Goal: Register for event/course

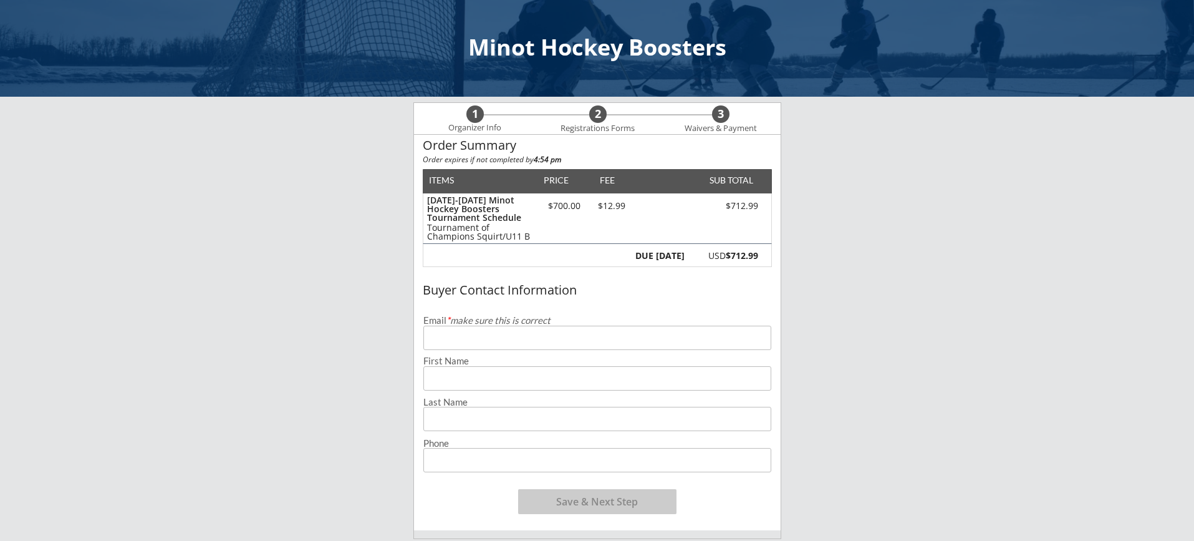
click at [553, 334] on input "email" at bounding box center [597, 338] width 348 height 24
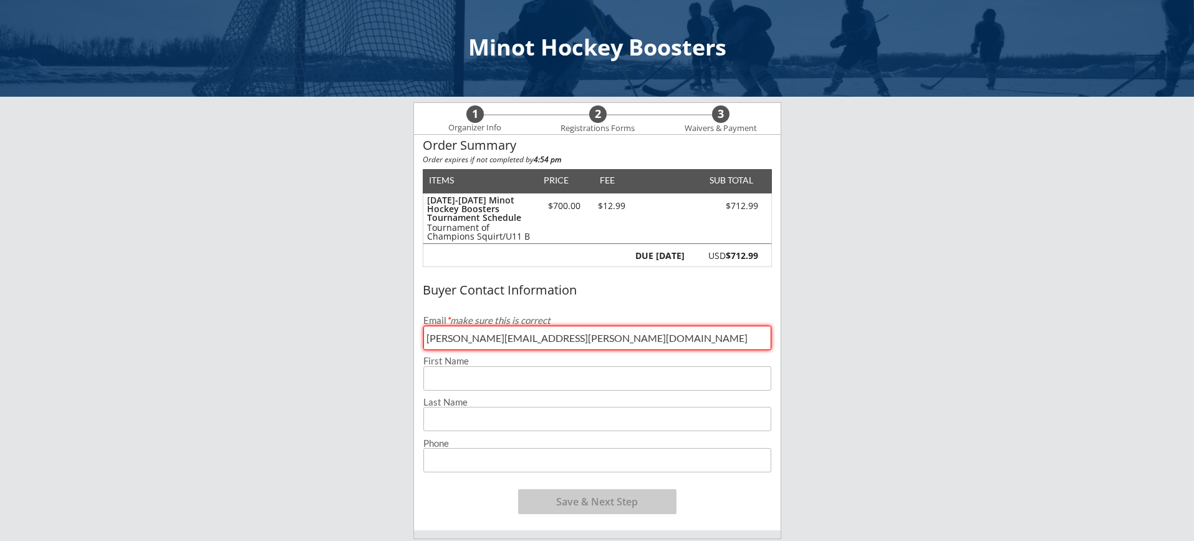
type input "[PERSON_NAME][EMAIL_ADDRESS][PERSON_NAME][DOMAIN_NAME]"
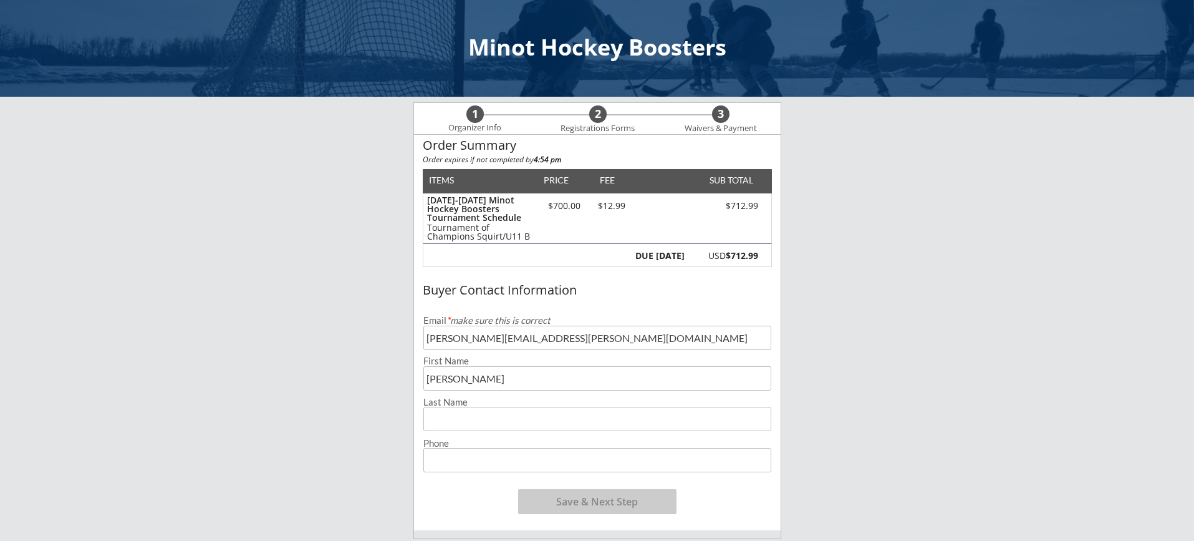
type input "[PERSON_NAME]"
type input "[PHONE_NUMBER]"
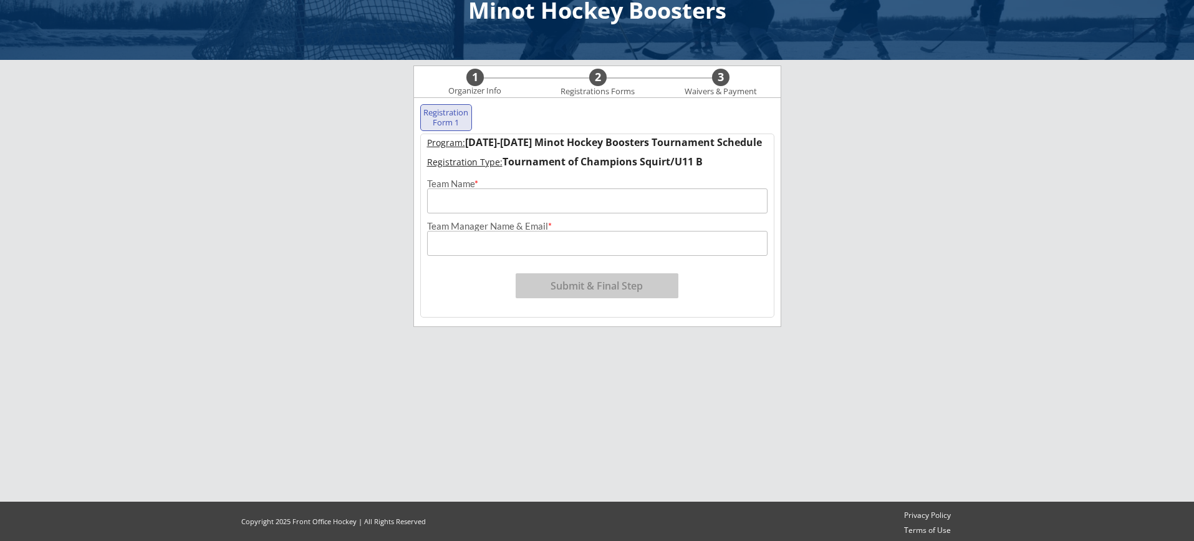
scroll to position [40, 0]
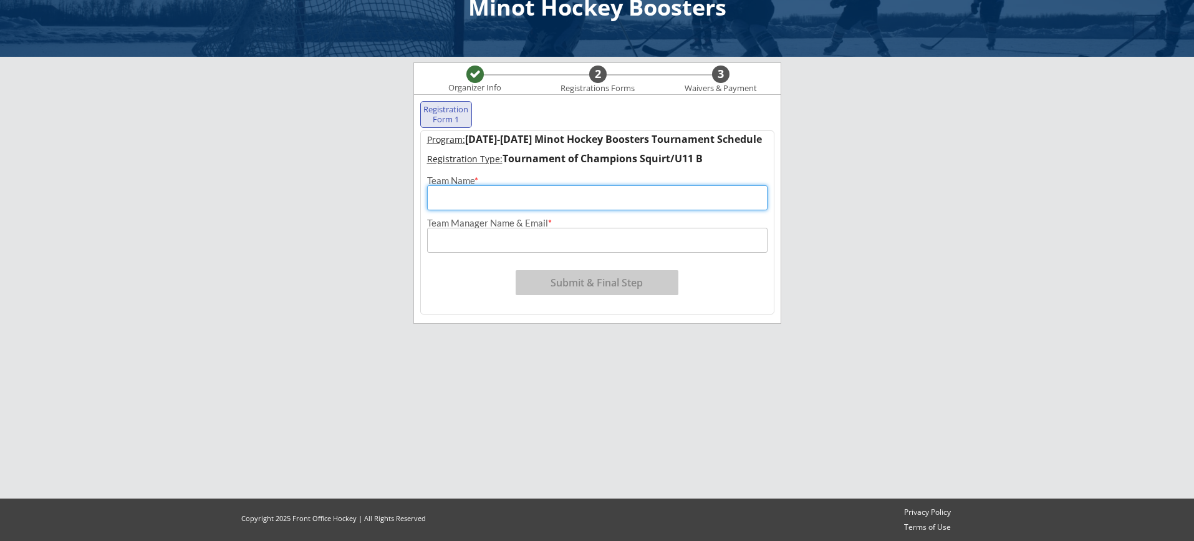
click at [528, 195] on input "input" at bounding box center [597, 197] width 340 height 25
type input "Valley City Vipers"
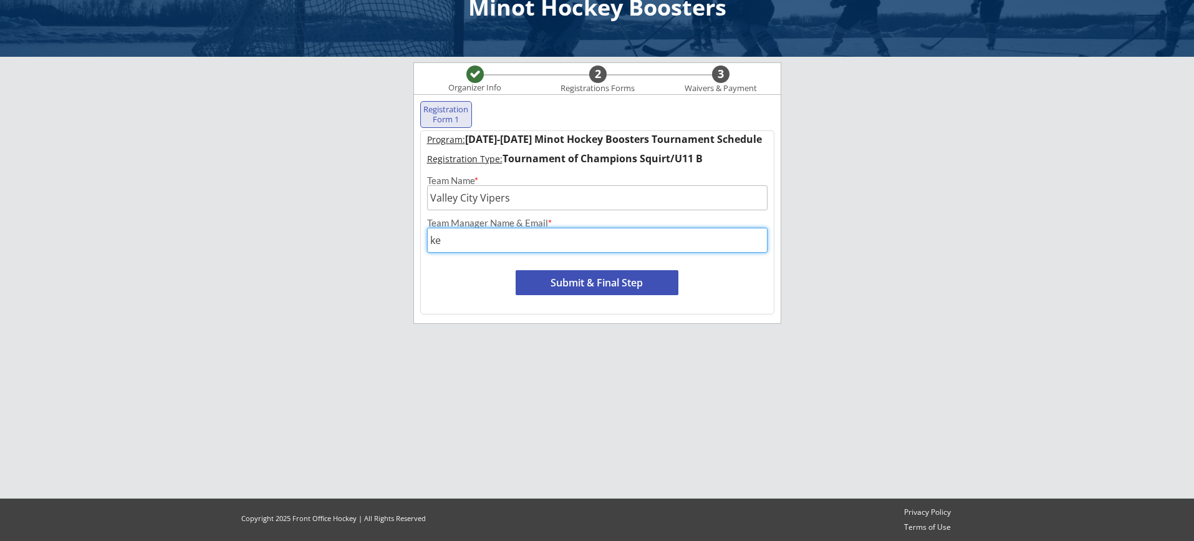
type input "k"
type input "[PERSON_NAME], [PERSON_NAME][EMAIL_ADDRESS][PERSON_NAME][DOMAIN_NAME]"
click at [596, 278] on button "Submit & Final Step" at bounding box center [597, 282] width 163 height 25
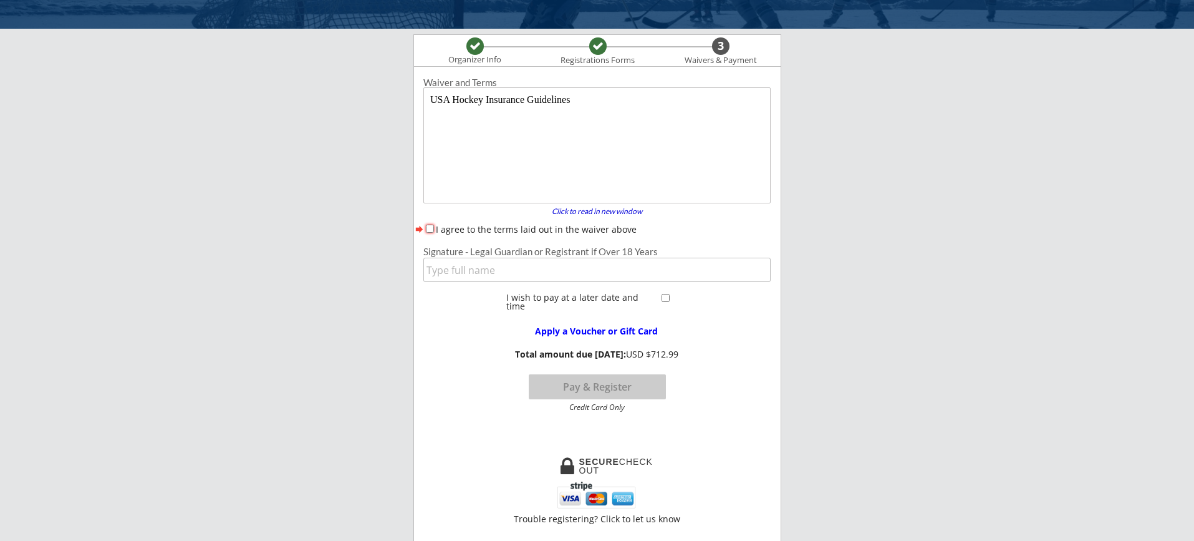
scroll to position [70, 0]
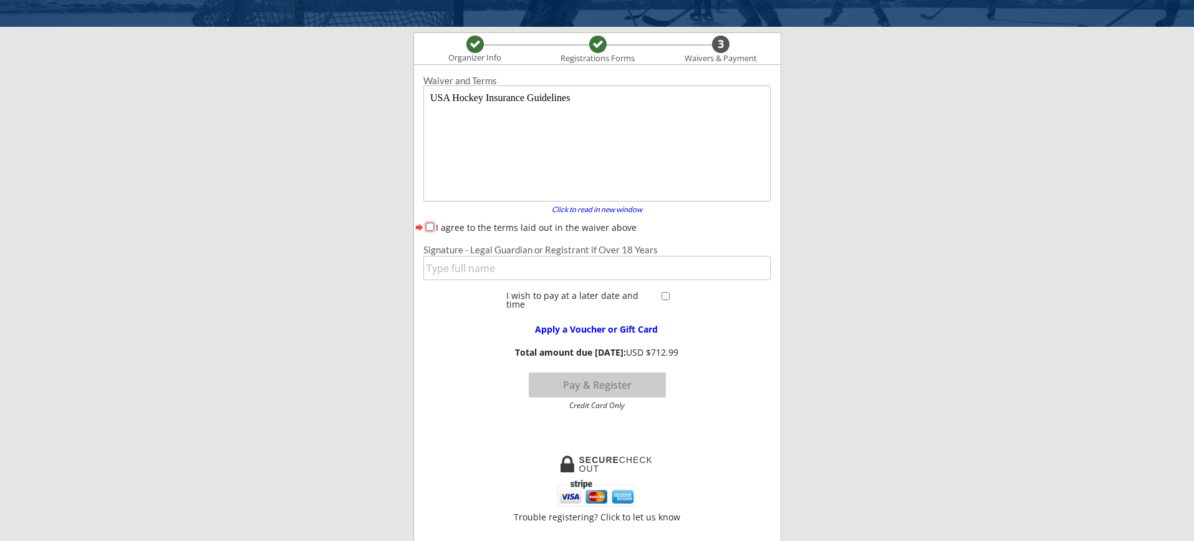
click at [430, 226] on input "I agree to the terms laid out in the waiver above" at bounding box center [430, 227] width 8 height 8
checkbox input "true"
click at [510, 272] on input "input" at bounding box center [596, 268] width 347 height 24
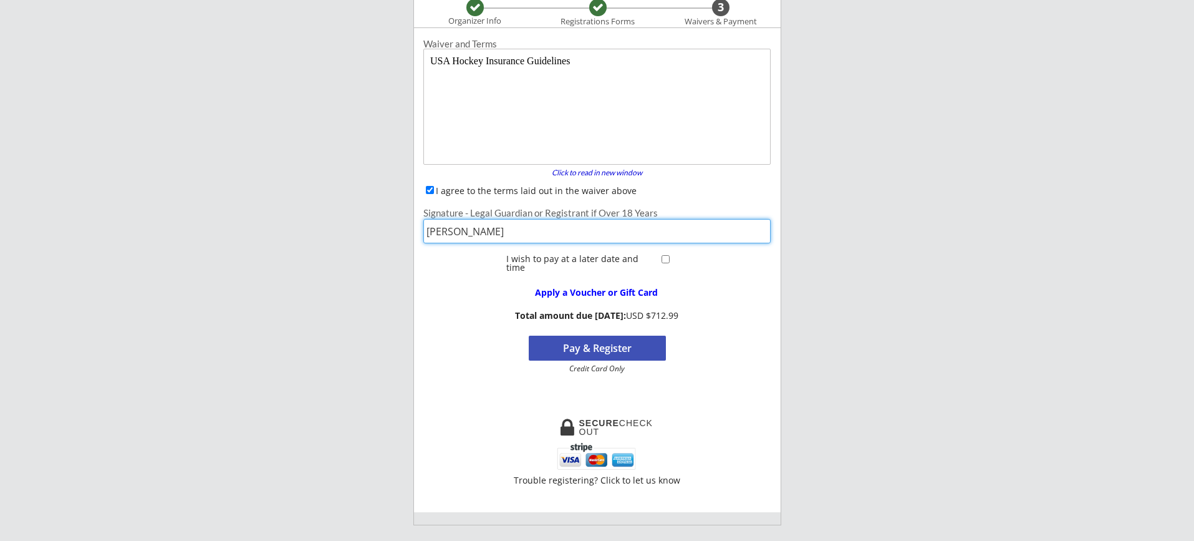
scroll to position [108, 0]
type input "[PERSON_NAME]"
click at [603, 349] on button "Pay & Register" at bounding box center [597, 346] width 137 height 25
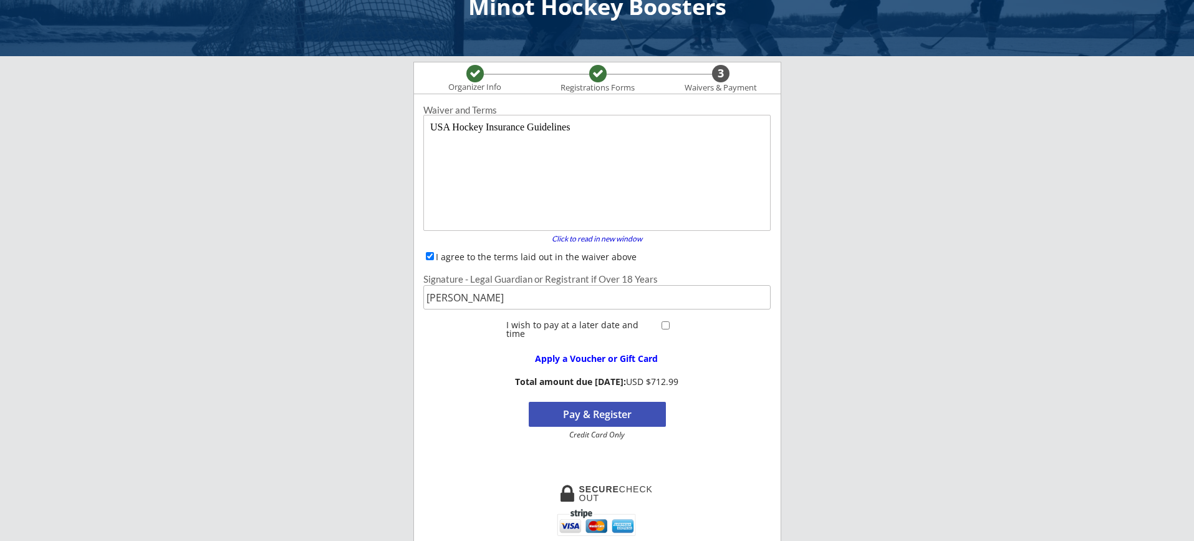
scroll to position [0, 0]
